Goal: Check status: Check status

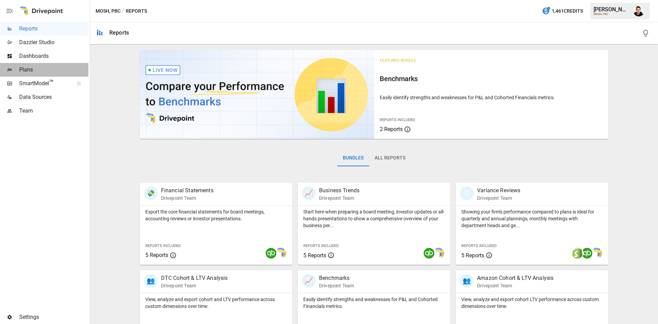
click at [54, 68] on span "Plans" at bounding box center [53, 70] width 69 height 8
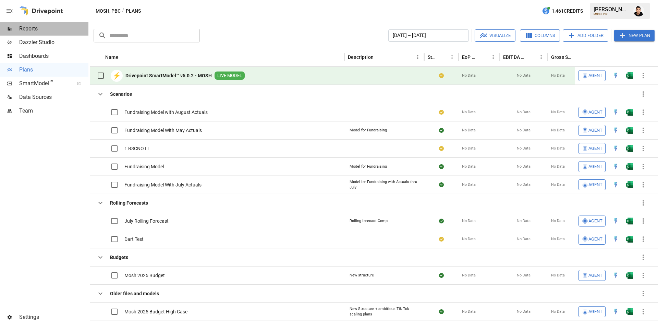
click at [31, 30] on span "Reports" at bounding box center [53, 29] width 69 height 8
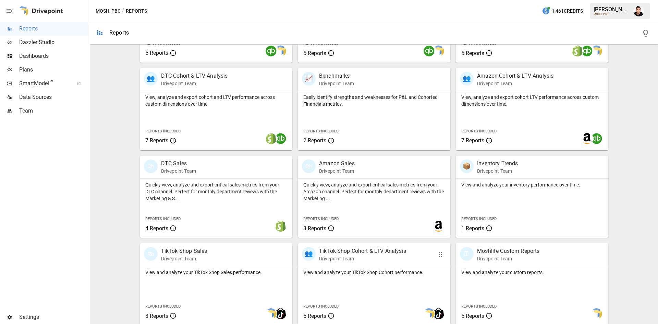
scroll to position [207, 0]
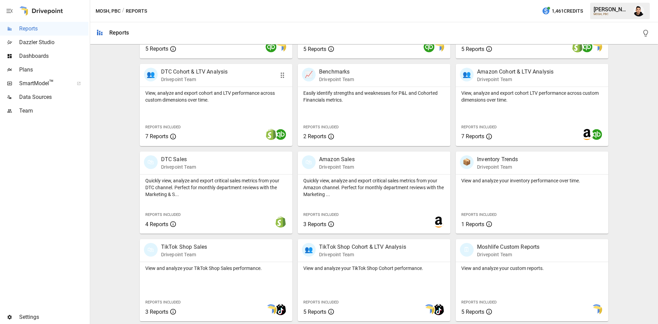
click at [225, 124] on div at bounding box center [247, 134] width 89 height 23
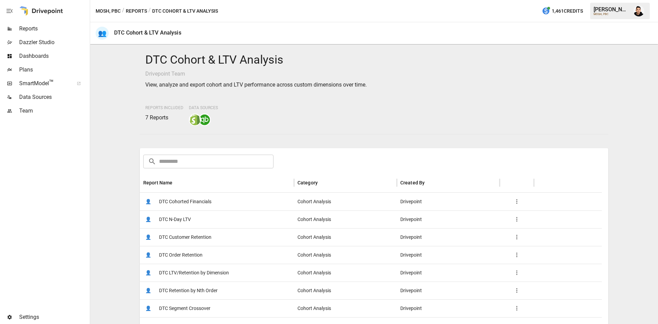
click at [232, 258] on div "👤 DTC Order Retention" at bounding box center [217, 255] width 154 height 18
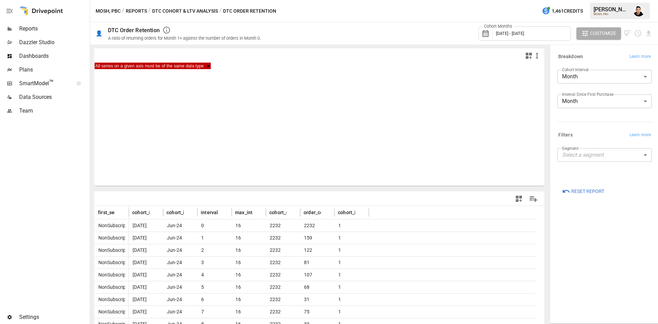
click at [560, 188] on button "Reset Report" at bounding box center [583, 191] width 52 height 12
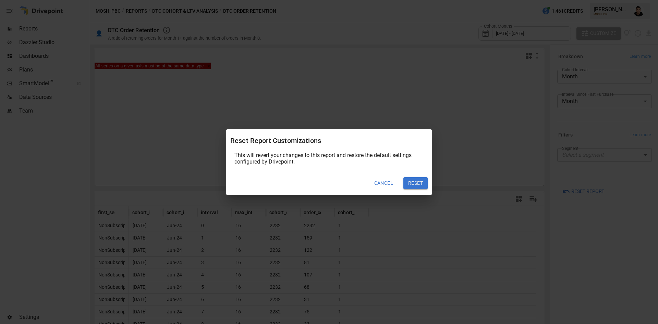
click at [399, 189] on div "Cancel Reset" at bounding box center [329, 183] width 206 height 23
click at [418, 182] on button "Reset" at bounding box center [415, 183] width 24 height 12
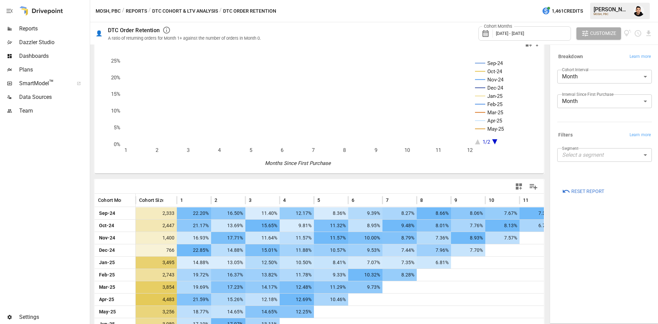
scroll to position [13, 0]
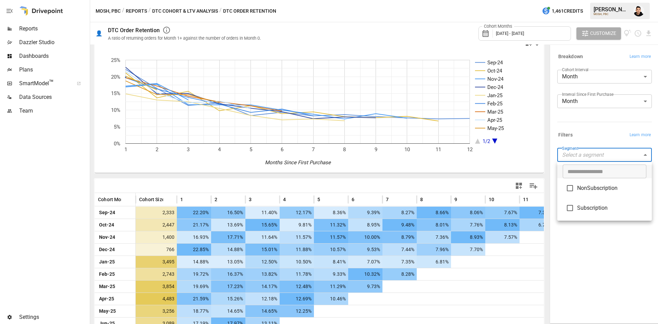
click at [581, 0] on body "Reports Dazzler Studio Dashboards Plans SmartModel ™ Data Sources Team Settings…" at bounding box center [329, 0] width 658 height 0
click at [587, 203] on li "Subscription" at bounding box center [604, 208] width 95 height 20
type input "**********"
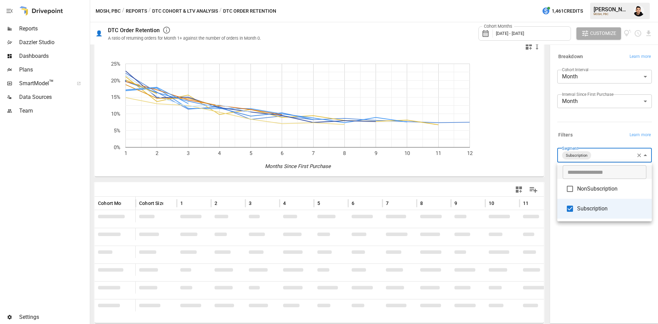
click at [607, 265] on div at bounding box center [329, 162] width 658 height 324
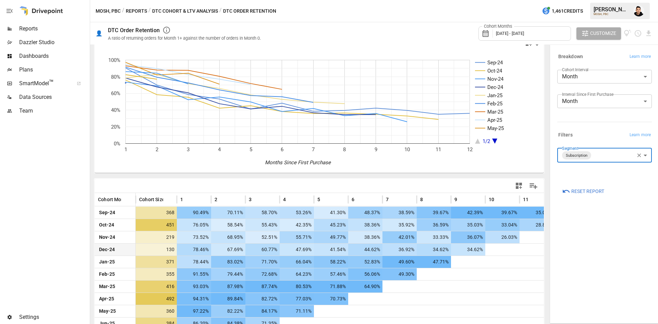
scroll to position [55, 0]
